Goal: Task Accomplishment & Management: Use online tool/utility

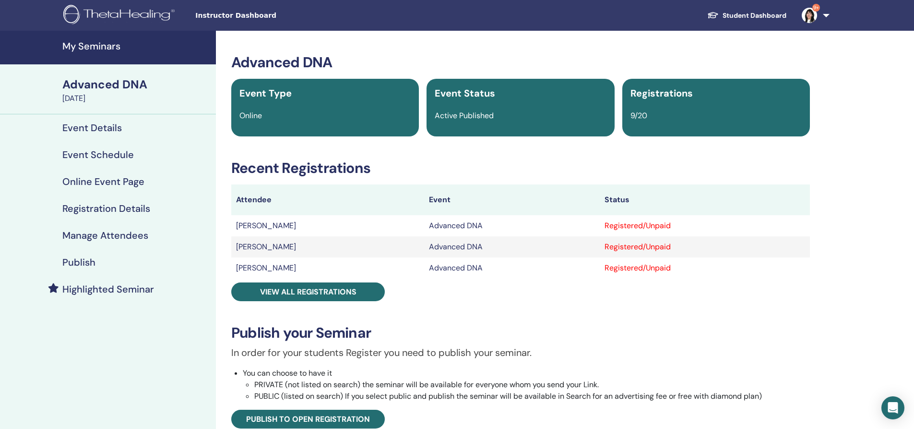
click at [92, 47] on h4 "My Seminars" at bounding box center [136, 46] width 148 height 12
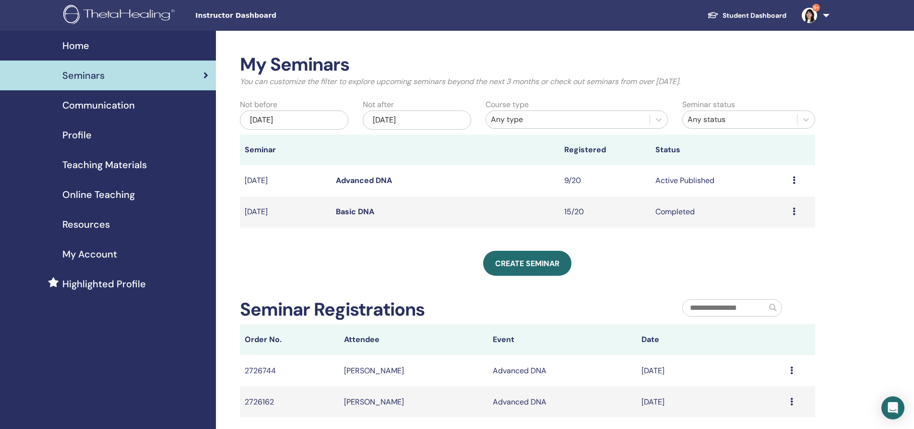
click at [353, 208] on link "Basic DNA" at bounding box center [355, 211] width 38 height 10
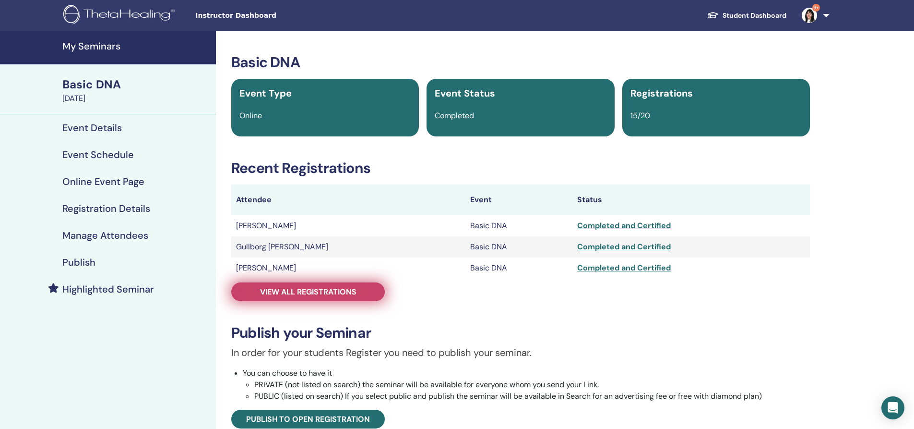
click at [321, 290] on span "View all registrations" at bounding box center [308, 291] width 96 height 10
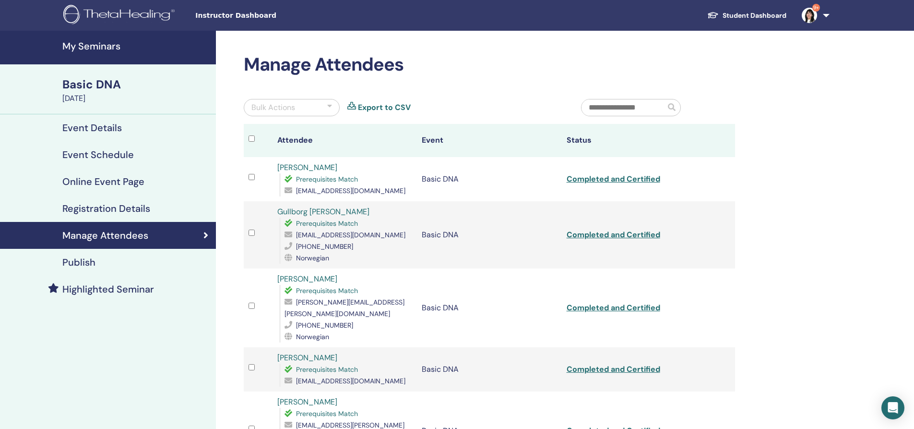
click at [640, 107] on input "text" at bounding box center [624, 107] width 84 height 16
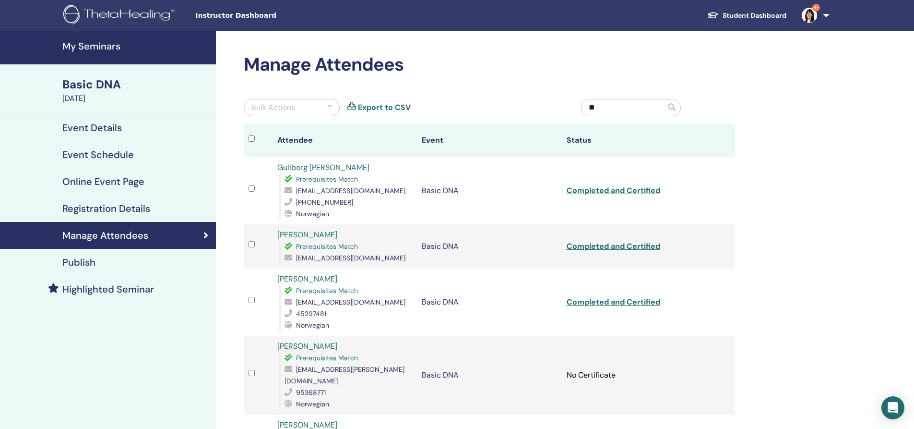
type input "*"
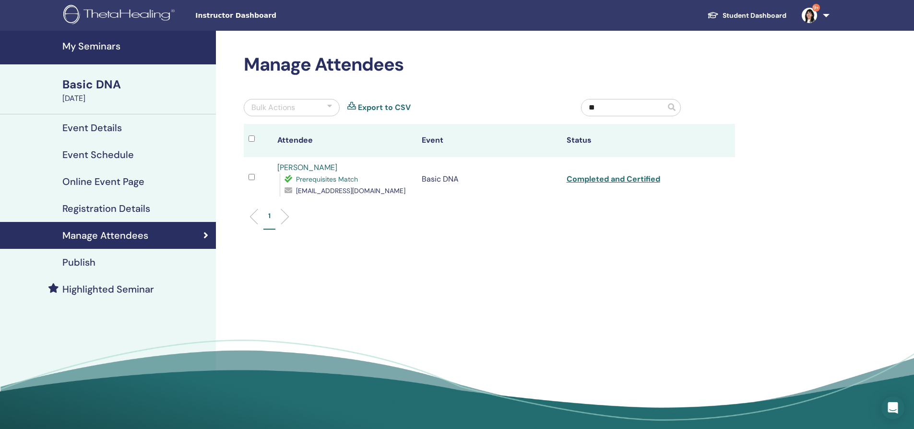
type input "*"
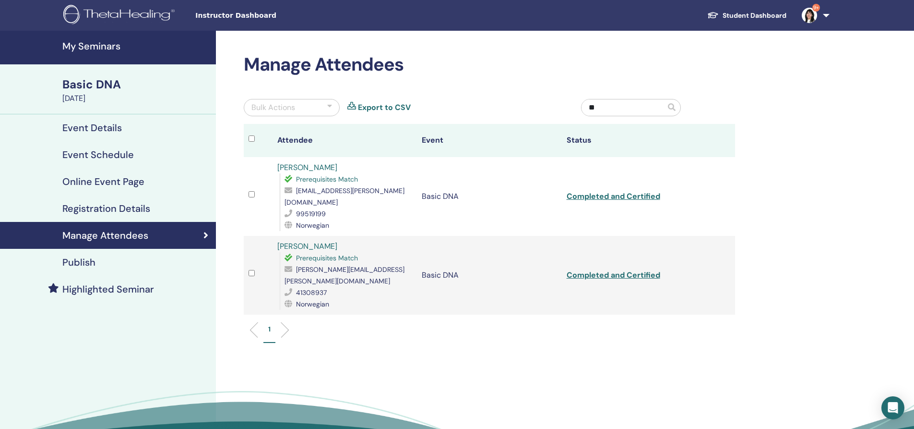
type input "*"
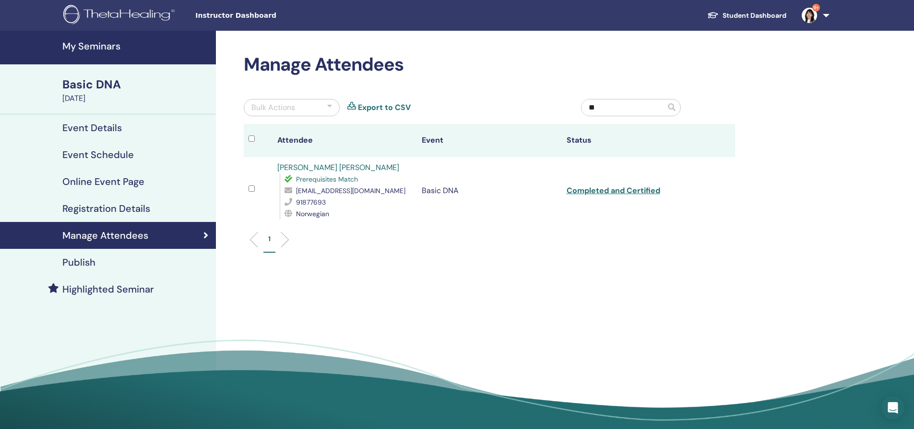
type input "*"
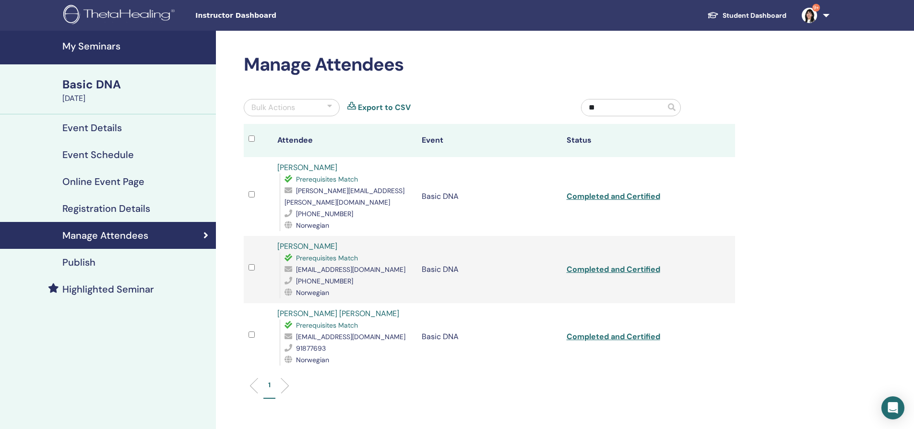
type input "*"
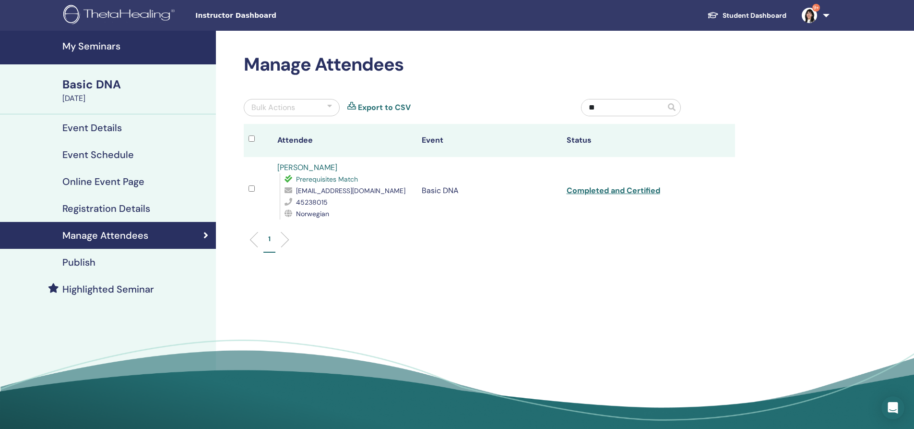
type input "*"
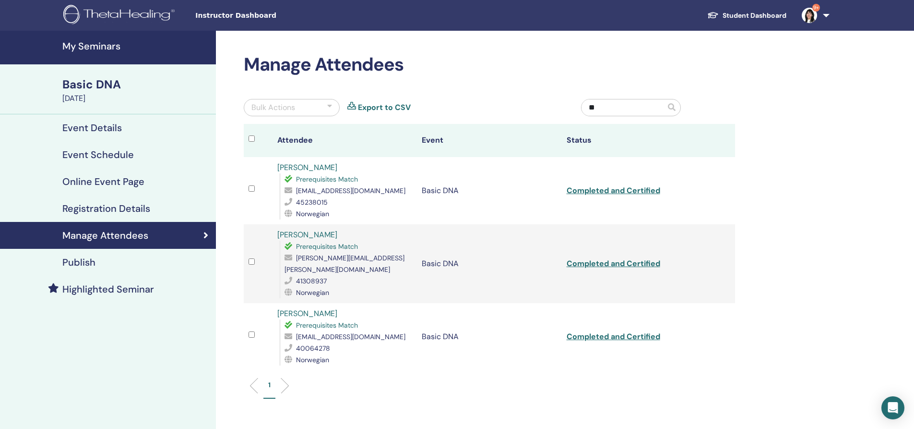
type input "*"
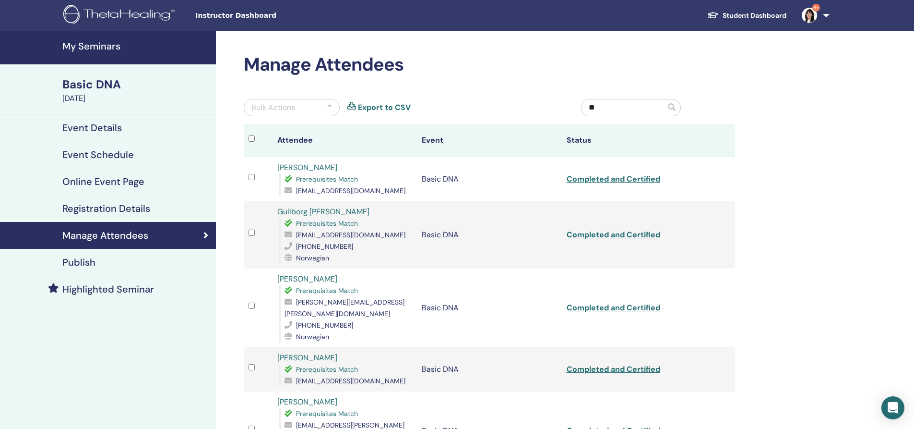
type input "*"
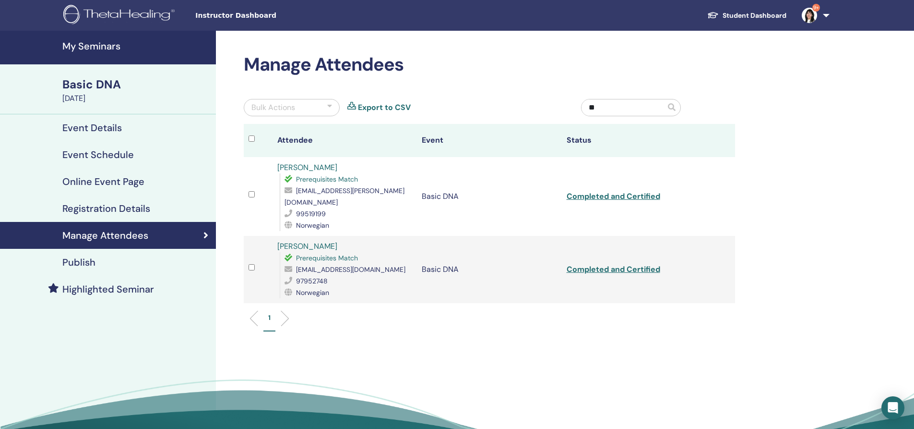
type input "*"
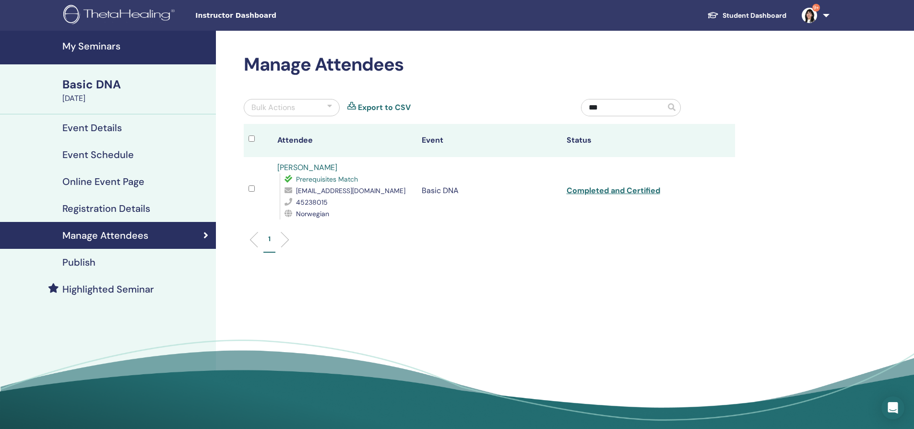
type input "***"
click at [88, 80] on div "Basic DNA" at bounding box center [136, 84] width 148 height 16
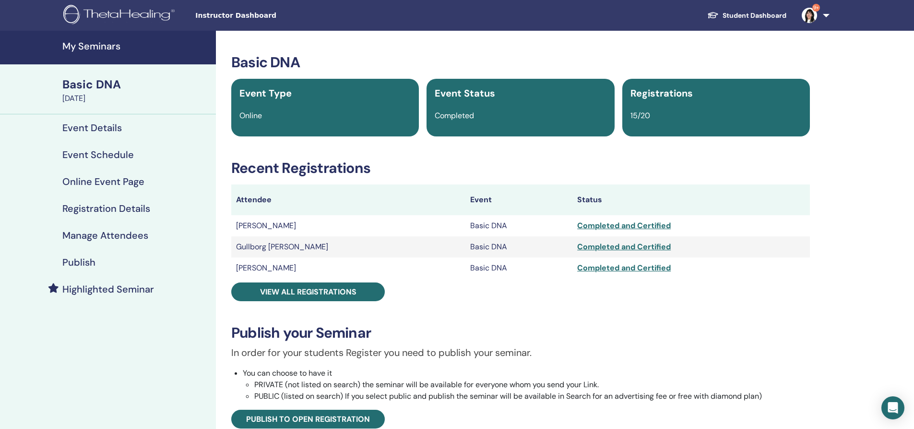
click at [87, 41] on h4 "My Seminars" at bounding box center [136, 46] width 148 height 12
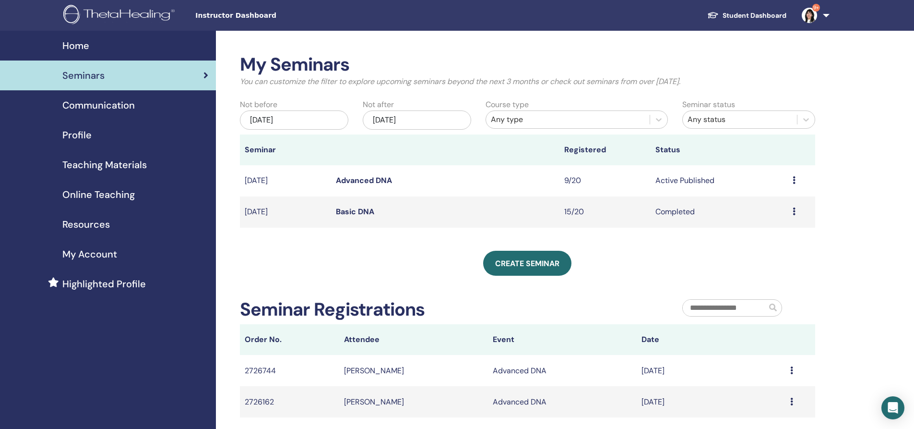
click at [353, 180] on link "Advanced DNA" at bounding box center [364, 180] width 56 height 10
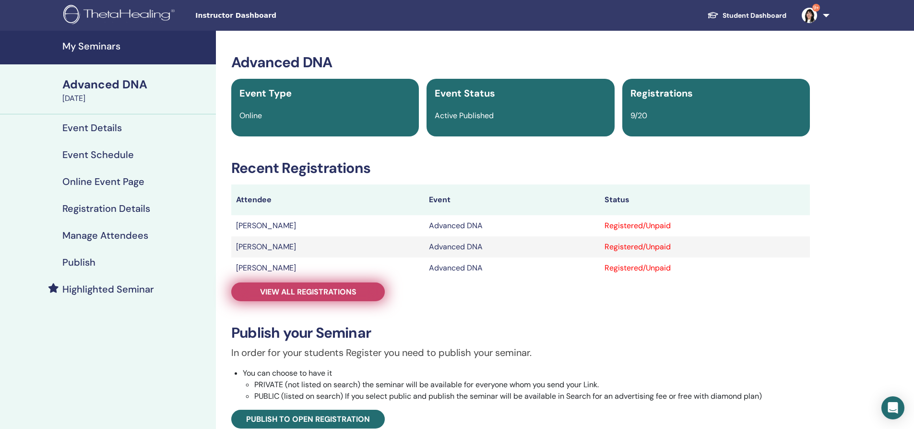
click at [313, 292] on span "View all registrations" at bounding box center [308, 291] width 96 height 10
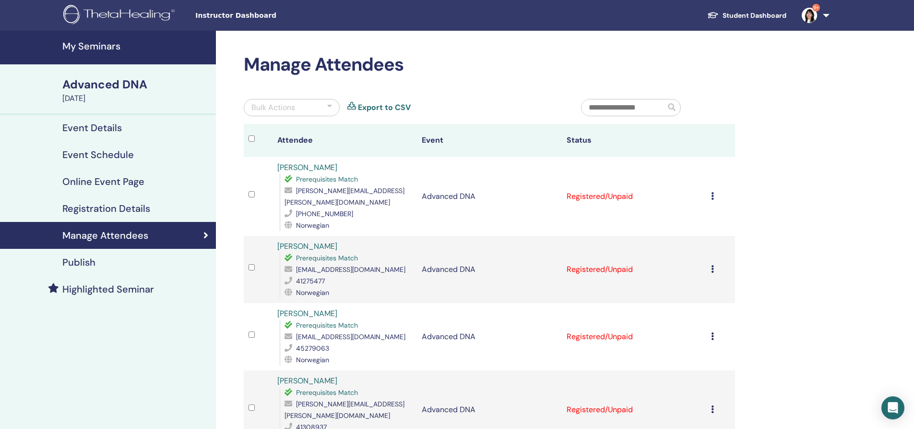
click at [621, 107] on input "text" at bounding box center [624, 107] width 84 height 16
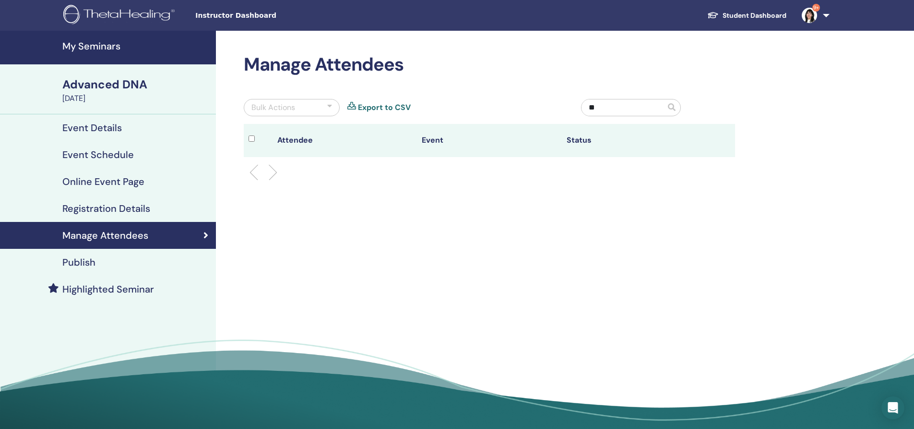
type input "*"
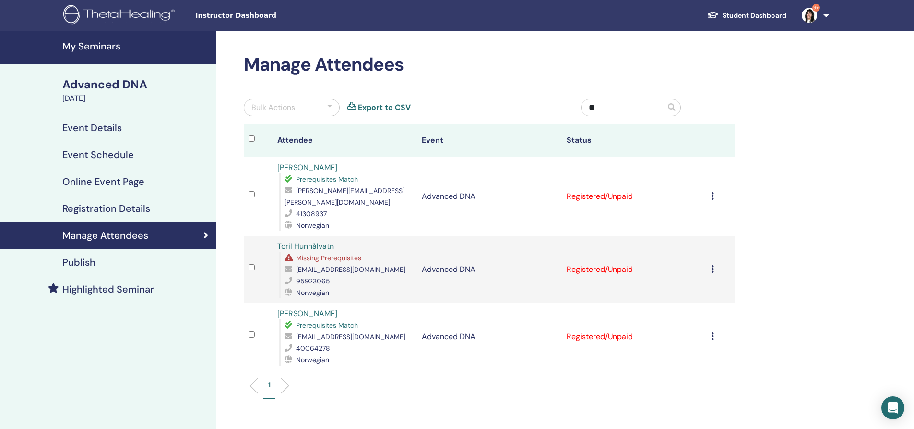
type input "*"
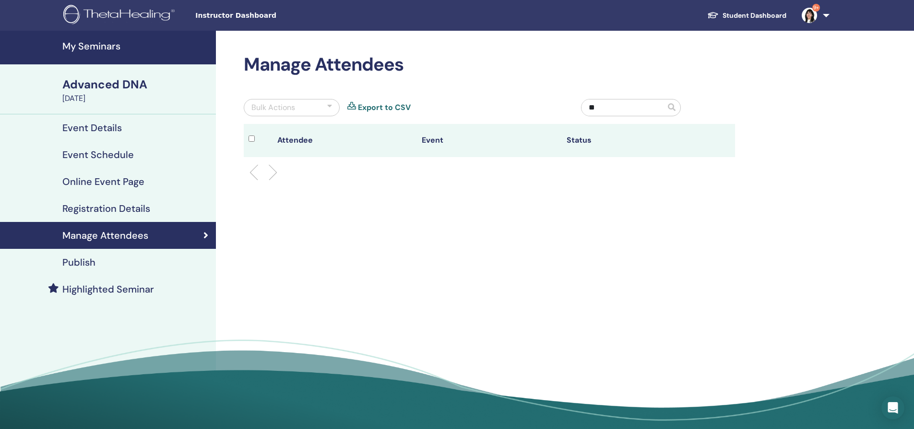
type input "*"
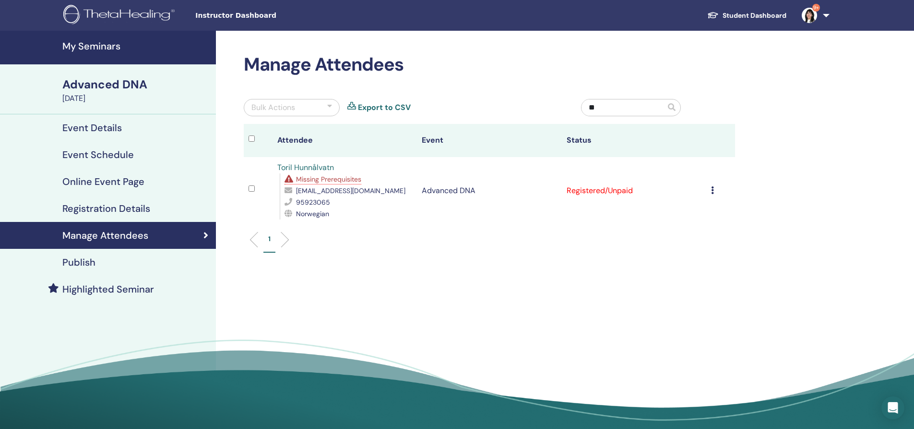
type input "*"
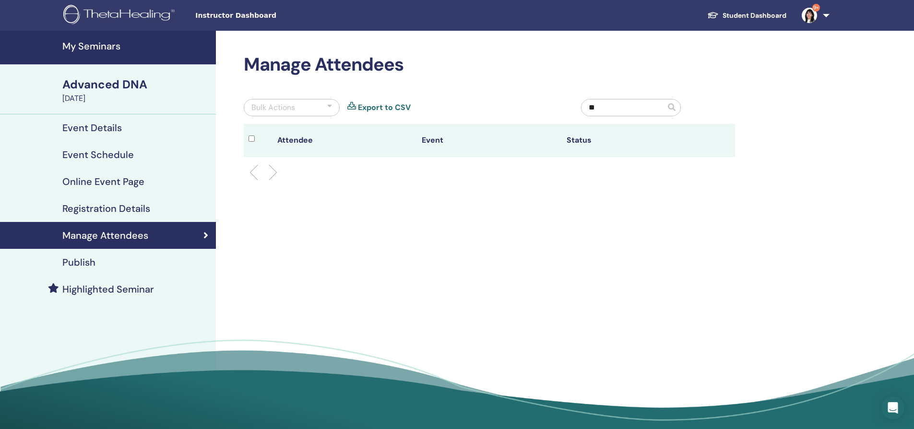
type input "*"
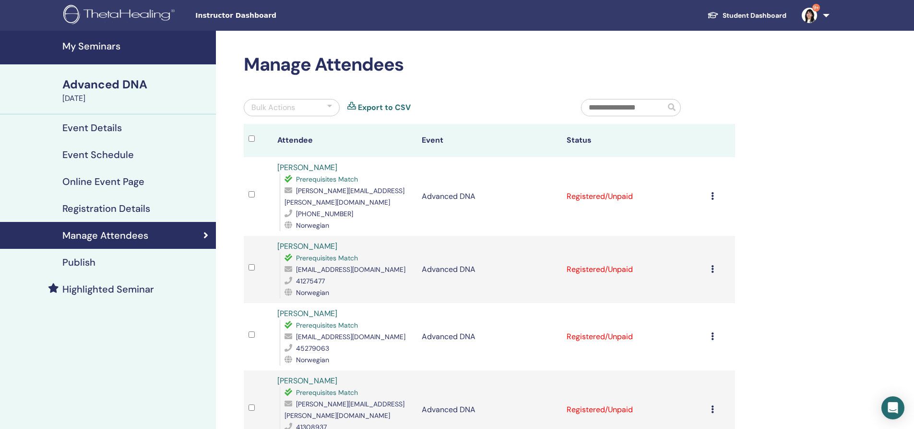
click at [599, 107] on input "text" at bounding box center [624, 107] width 84 height 16
type input "*"
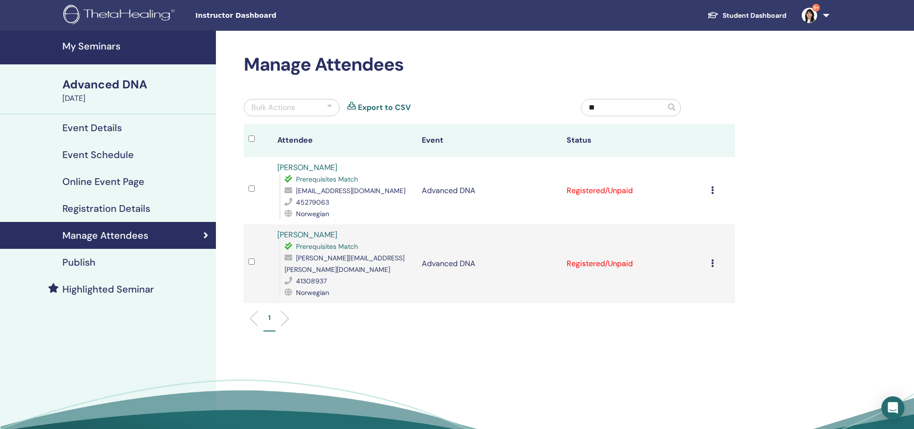
type input "*"
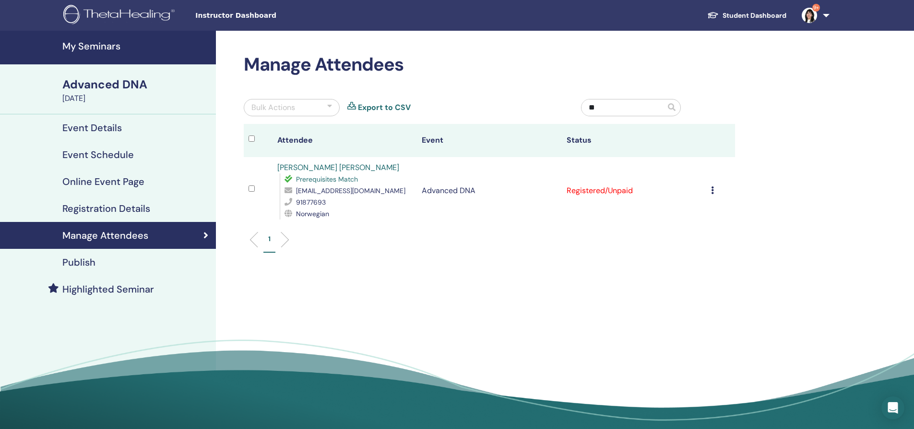
type input "*"
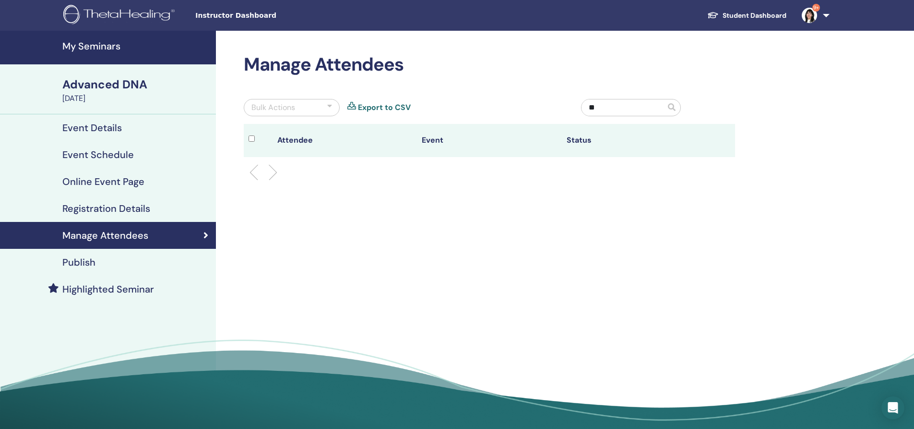
type input "*"
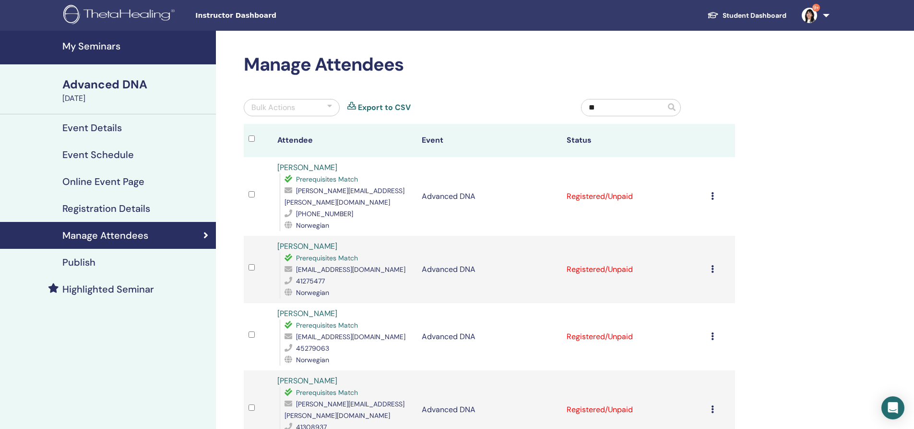
type input "*"
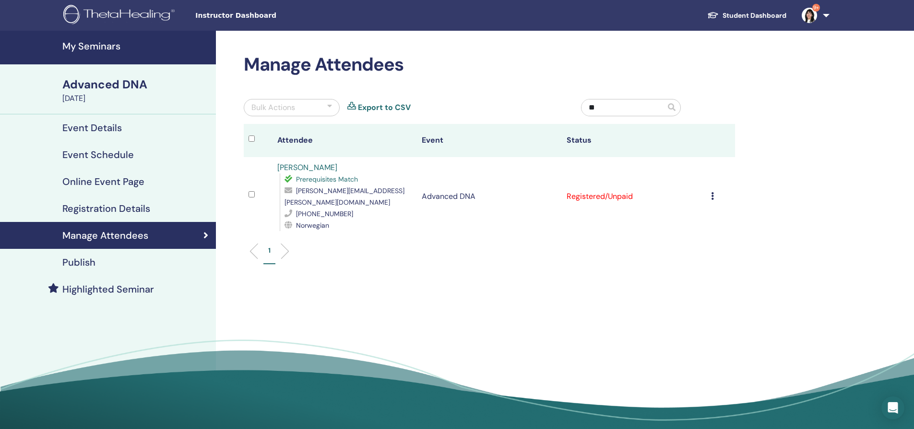
type input "*"
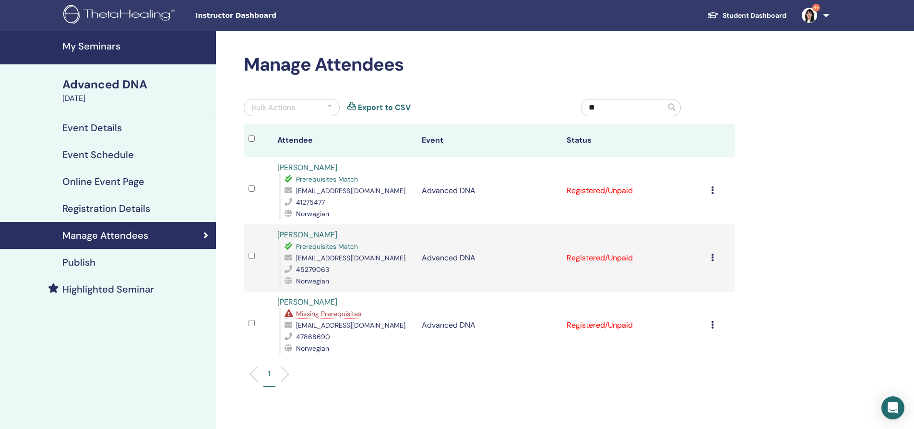
type input "*"
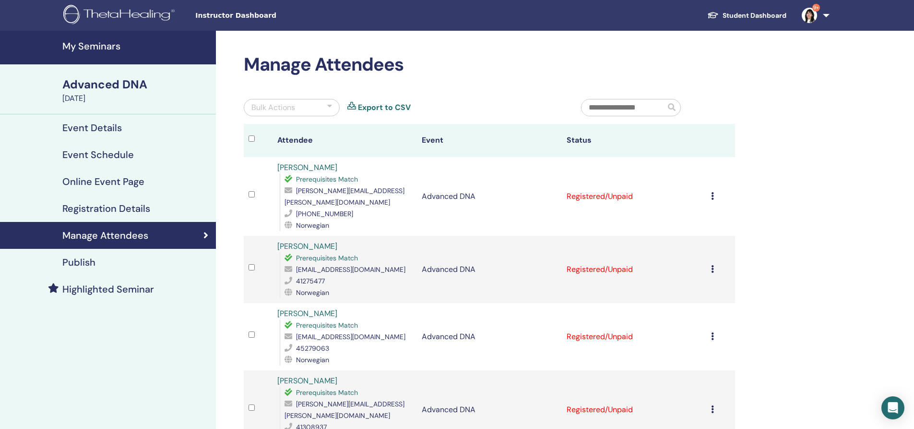
click at [305, 110] on div "Bulk Actions" at bounding box center [292, 107] width 96 height 17
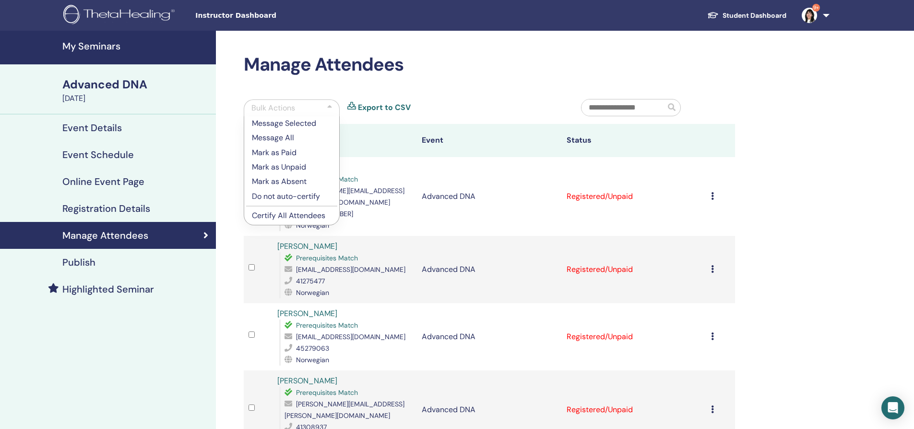
click at [291, 213] on p "Certify All Attendees" at bounding box center [292, 216] width 80 height 12
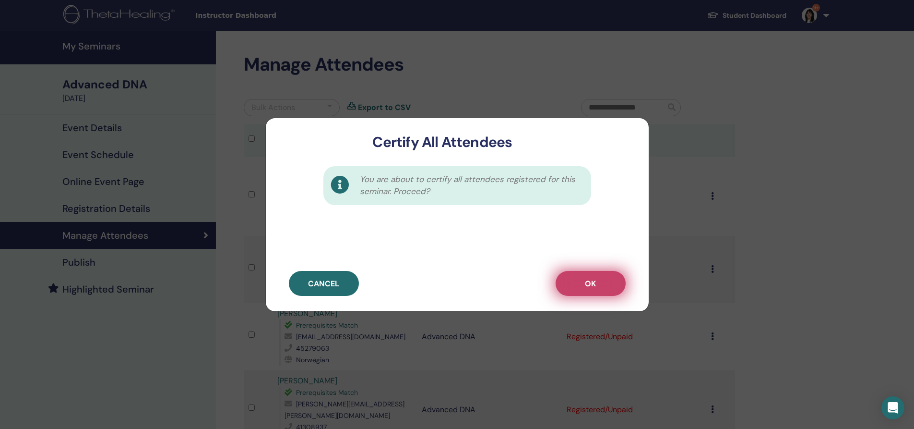
click at [602, 285] on button "OK" at bounding box center [591, 283] width 70 height 25
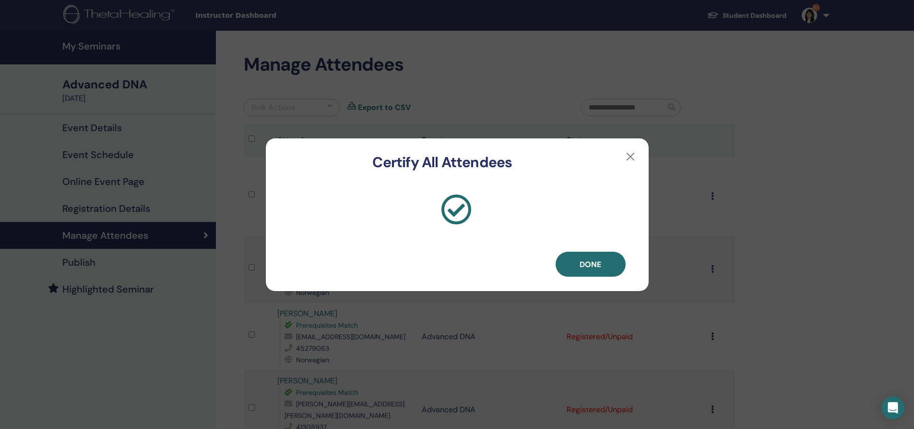
click at [588, 258] on button "Done" at bounding box center [591, 263] width 70 height 25
